Goal: Transaction & Acquisition: Purchase product/service

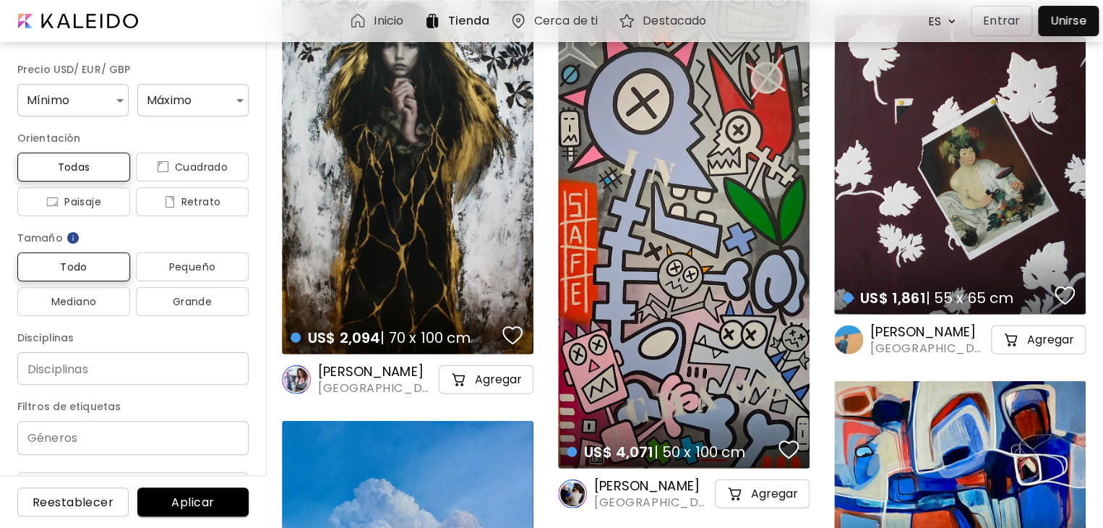
scroll to position [1518, 0]
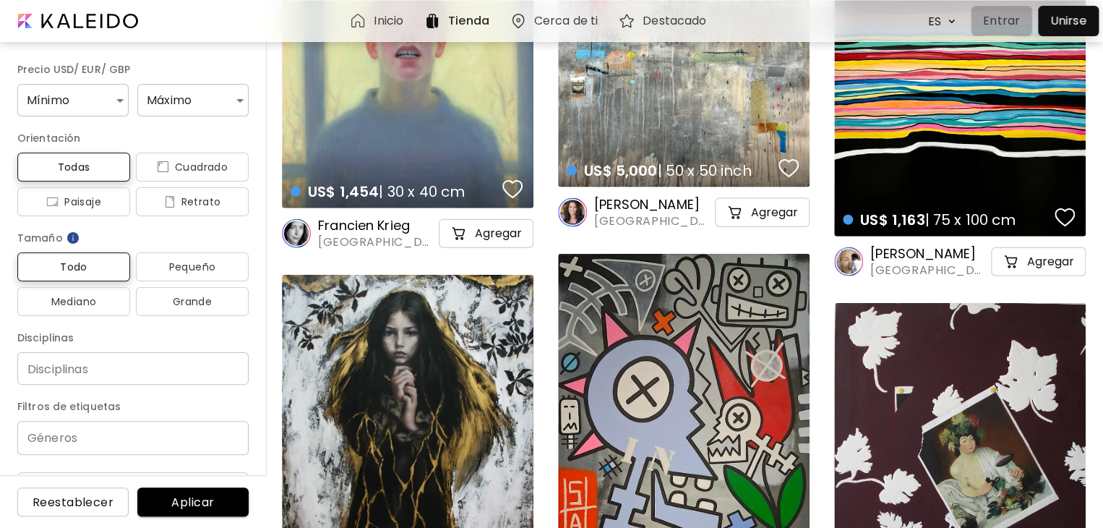
click at [998, 18] on p "Entrar" at bounding box center [1001, 20] width 37 height 17
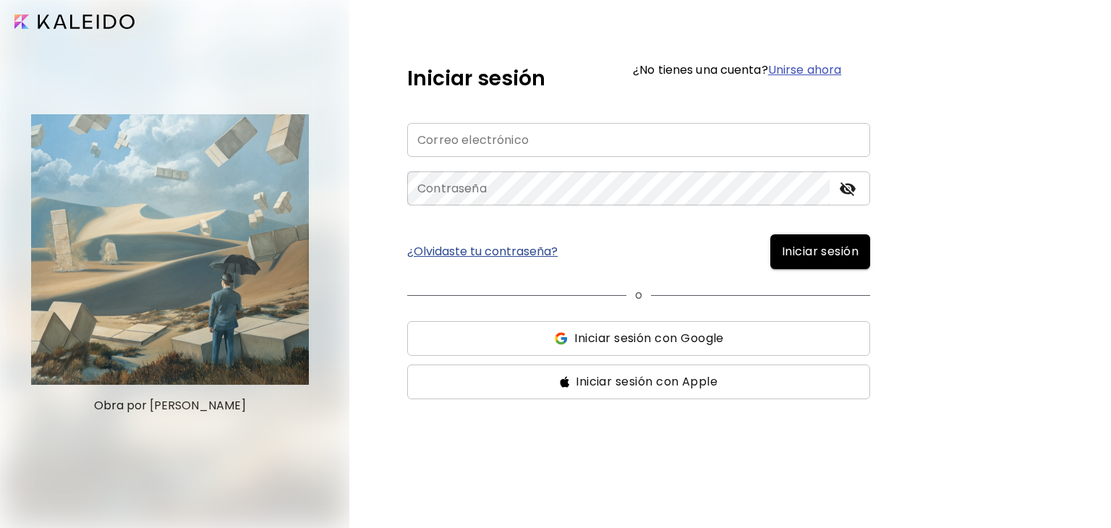
click at [67, 25] on input "image" at bounding box center [74, 21] width 120 height 14
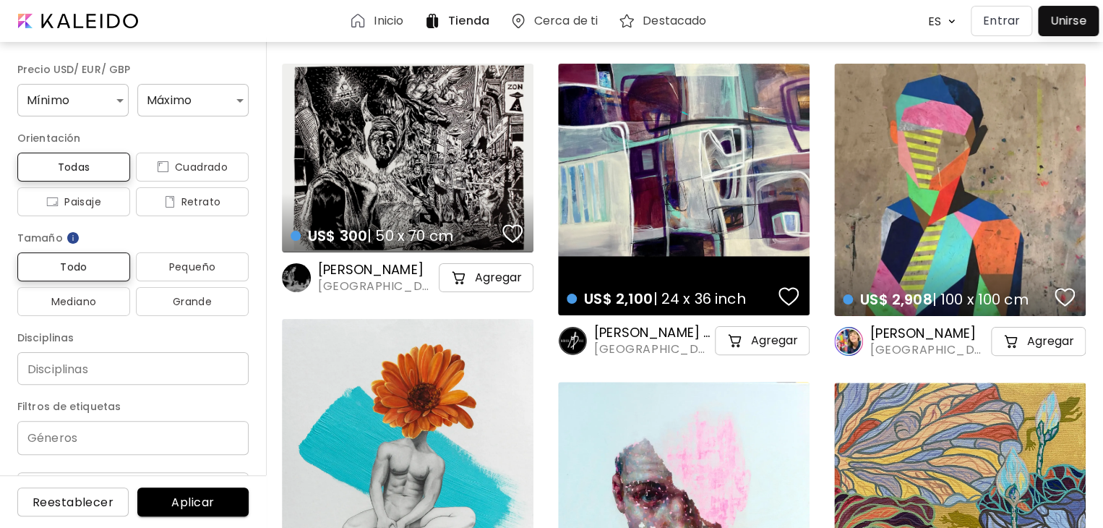
click at [376, 146] on div "US$ 300 | 50 x 70 cm details" at bounding box center [408, 158] width 252 height 189
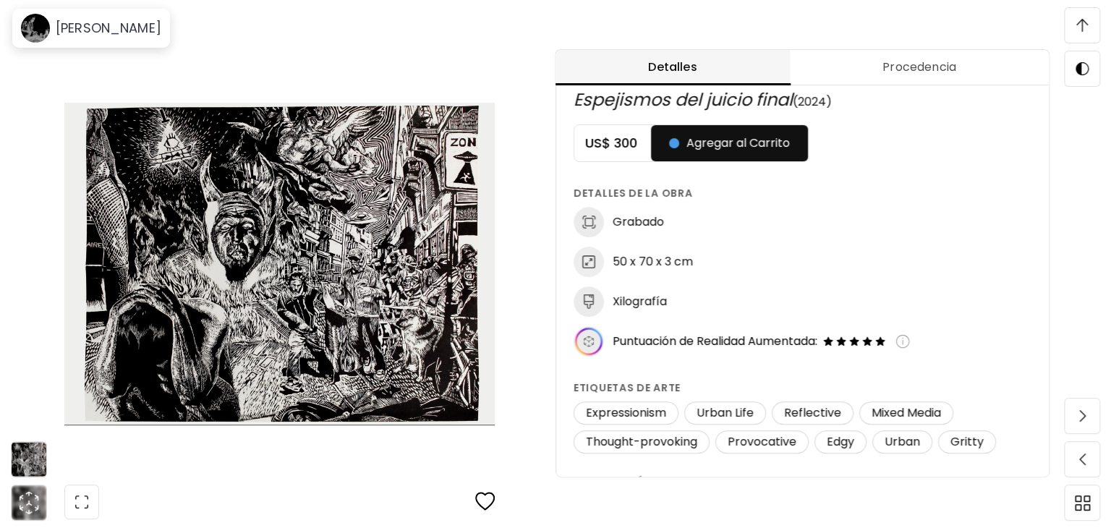
scroll to position [21, 0]
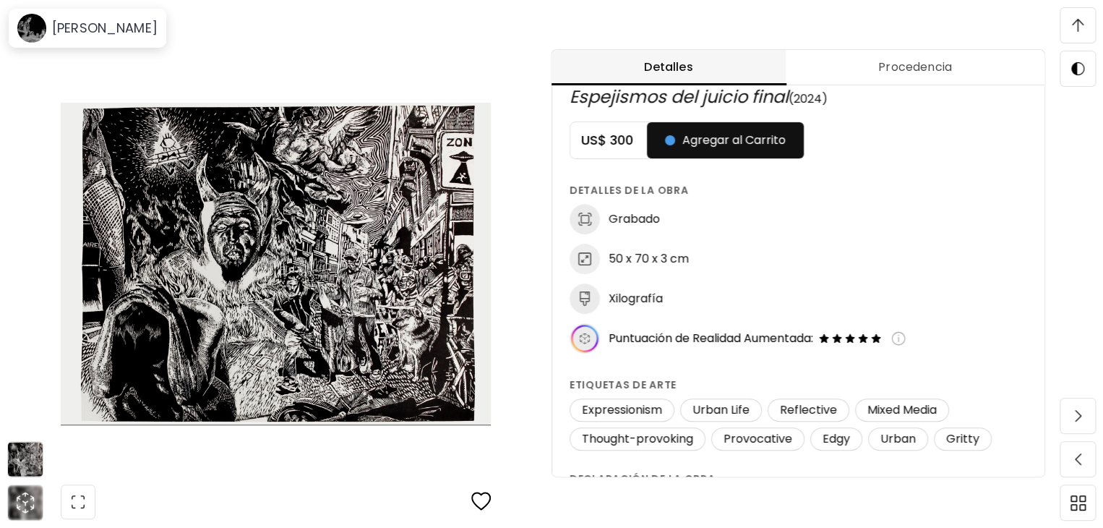
click at [588, 330] on icon at bounding box center [584, 338] width 27 height 27
click at [906, 336] on img at bounding box center [898, 338] width 14 height 14
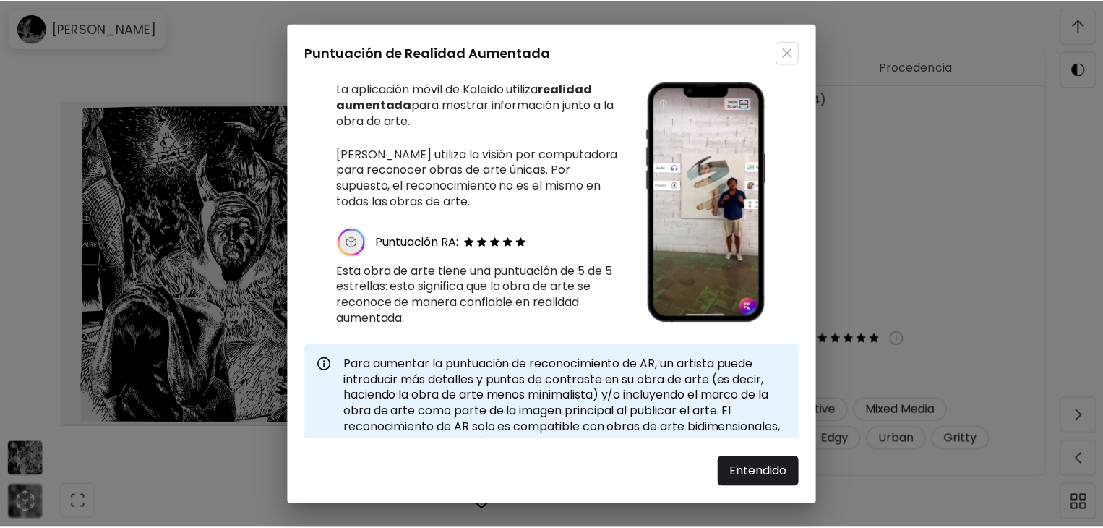
scroll to position [23, 0]
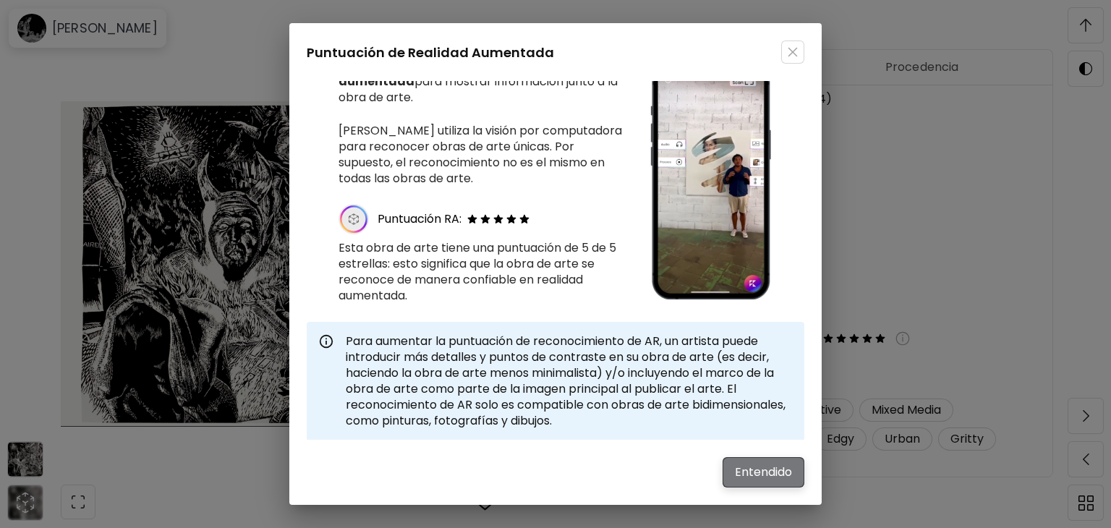
click at [778, 471] on span "Entendido" at bounding box center [763, 471] width 57 height 17
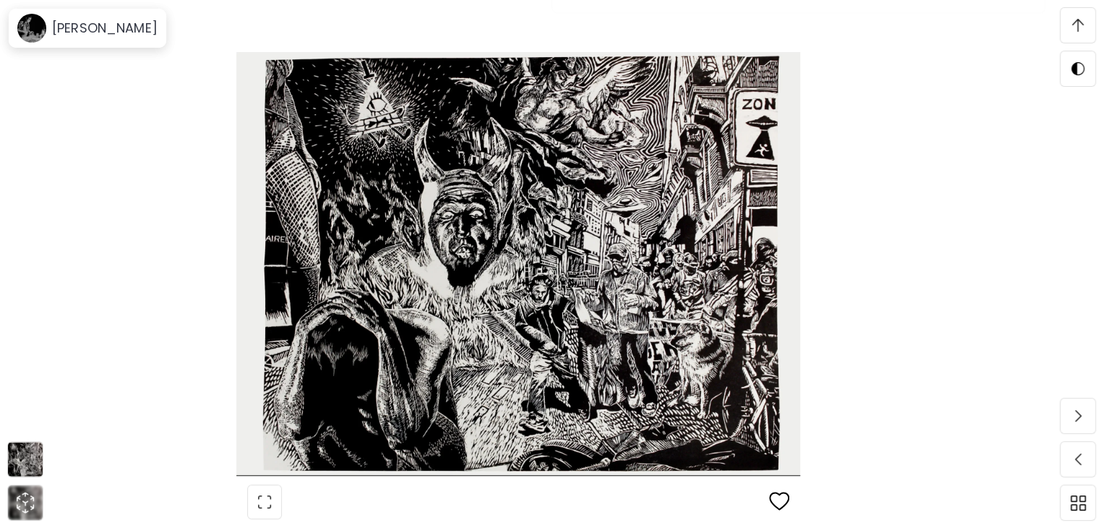
scroll to position [1735, 0]
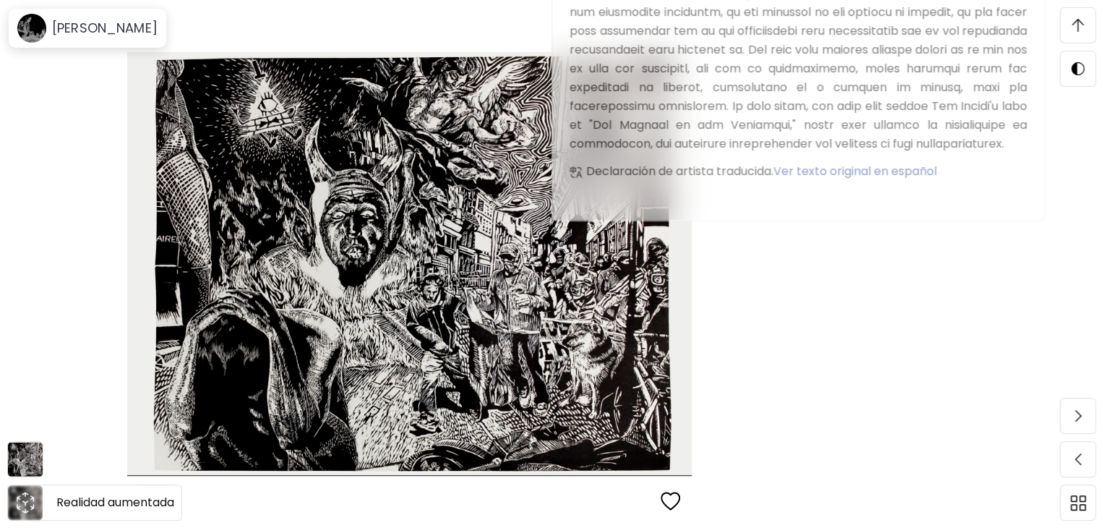
click at [30, 501] on icon "animation" at bounding box center [25, 502] width 23 height 23
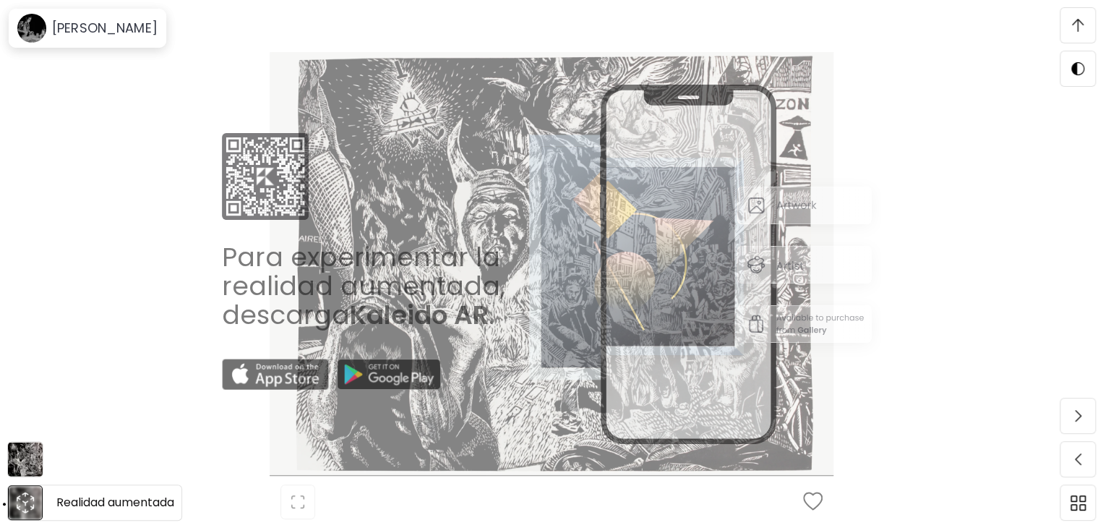
scroll to position [2491, 0]
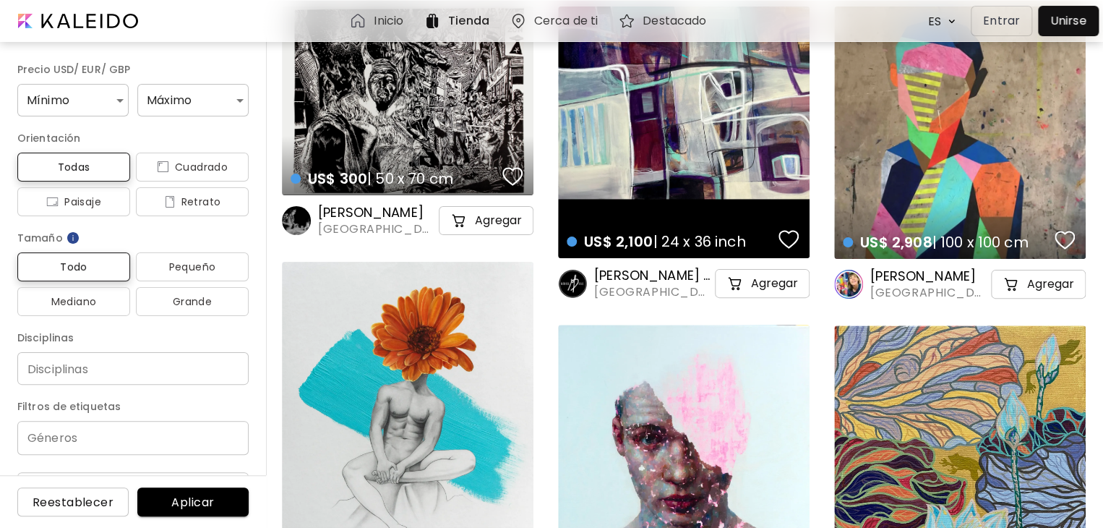
scroll to position [72, 0]
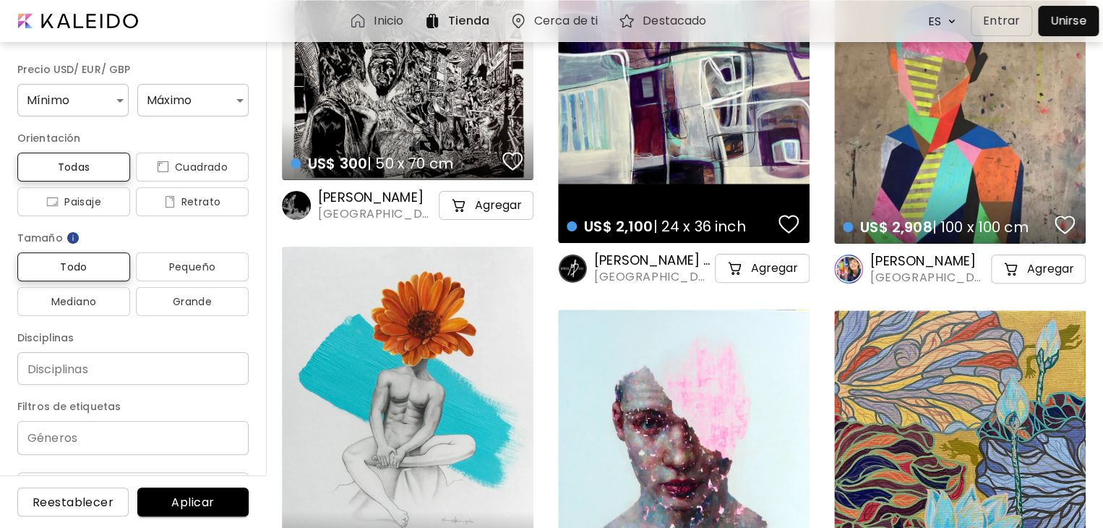
click at [357, 110] on div "US$ 300 | 50 x 70 cm details" at bounding box center [408, 85] width 252 height 189
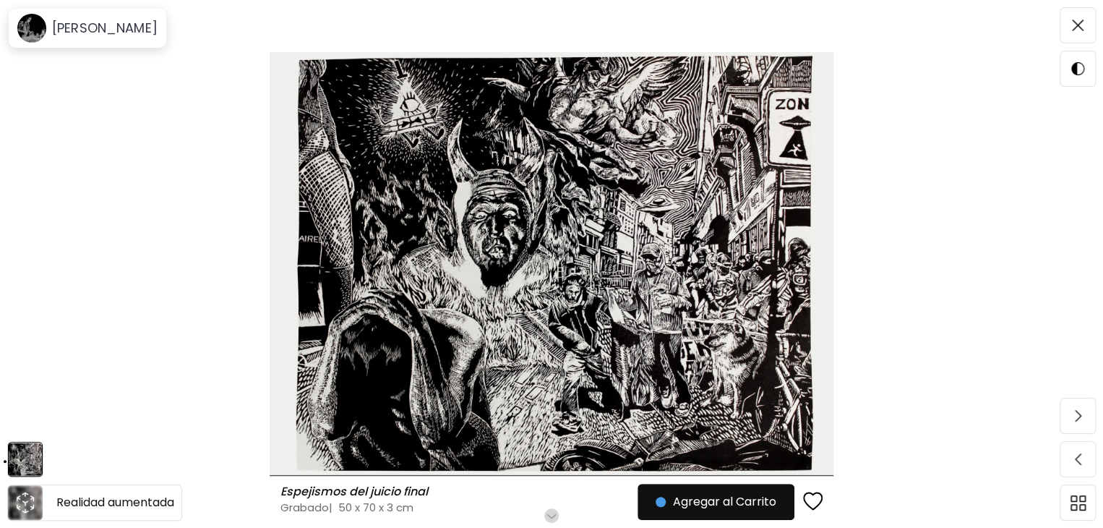
click at [29, 492] on icon "animation" at bounding box center [25, 502] width 23 height 23
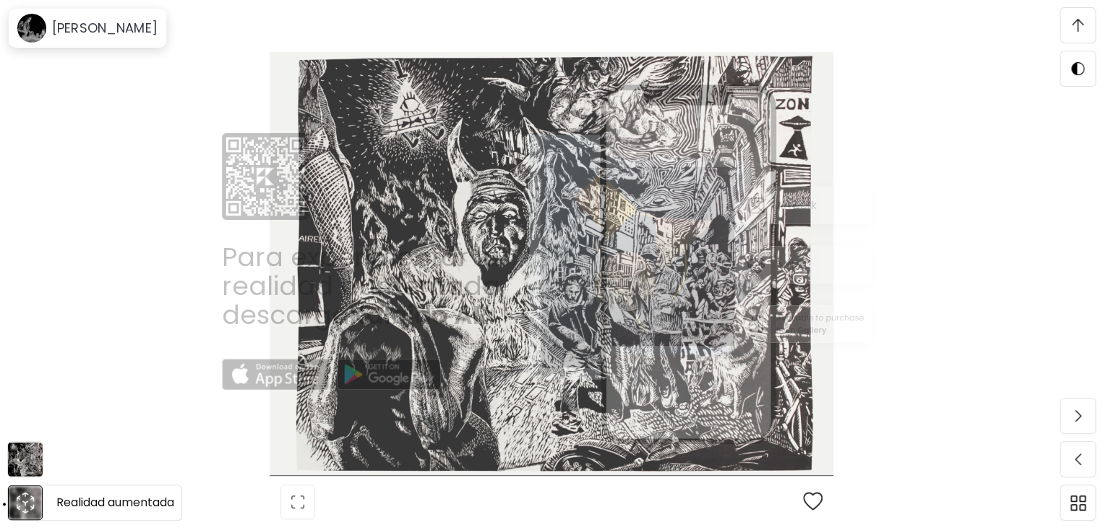
scroll to position [367, 0]
